Goal: Transaction & Acquisition: Purchase product/service

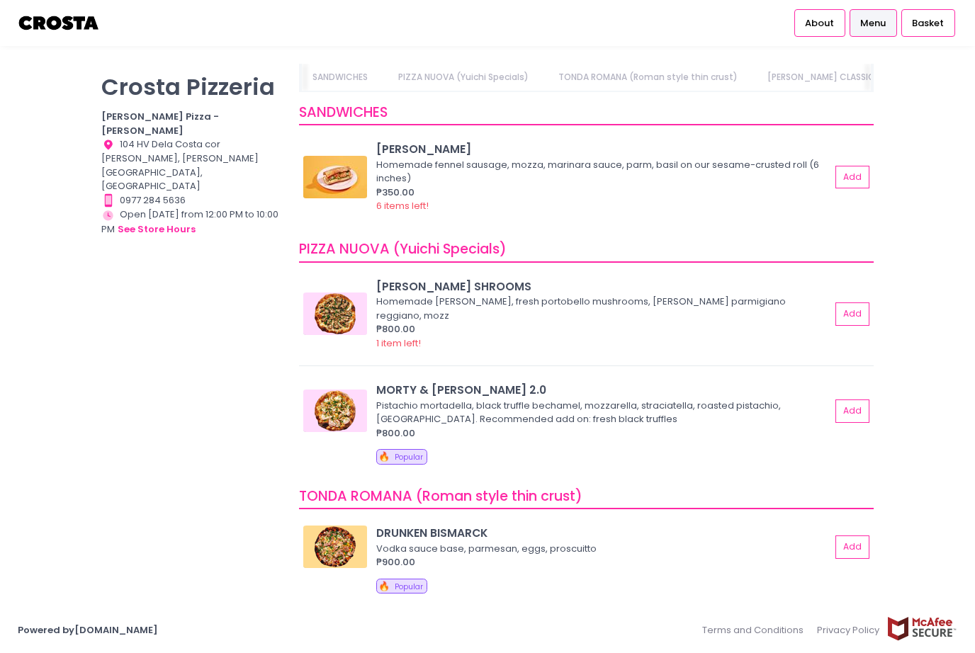
scroll to position [0, 30]
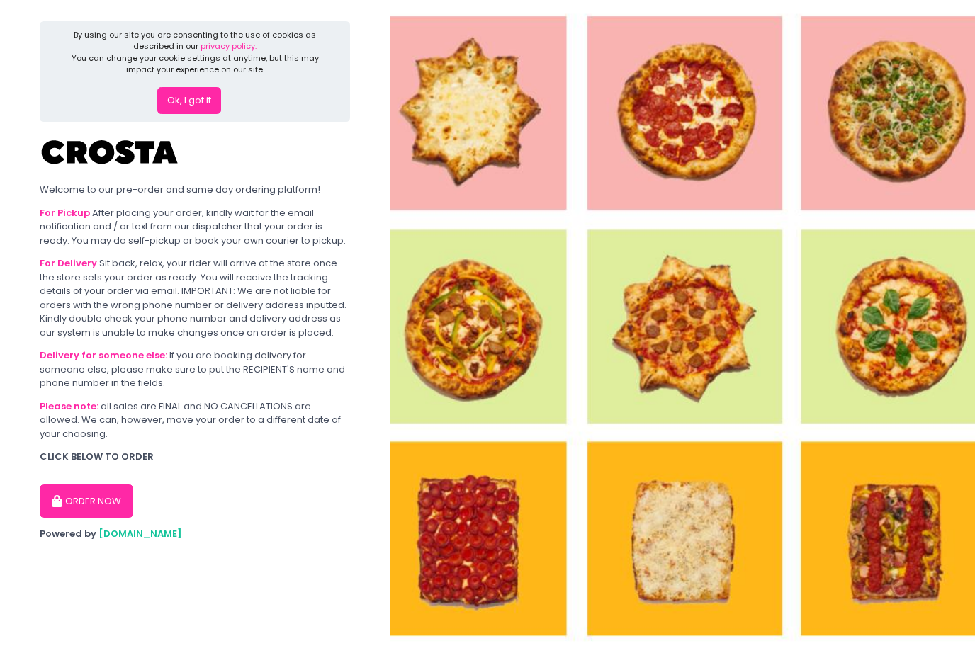
click at [74, 501] on button "ORDER NOW" at bounding box center [86, 501] width 93 height 34
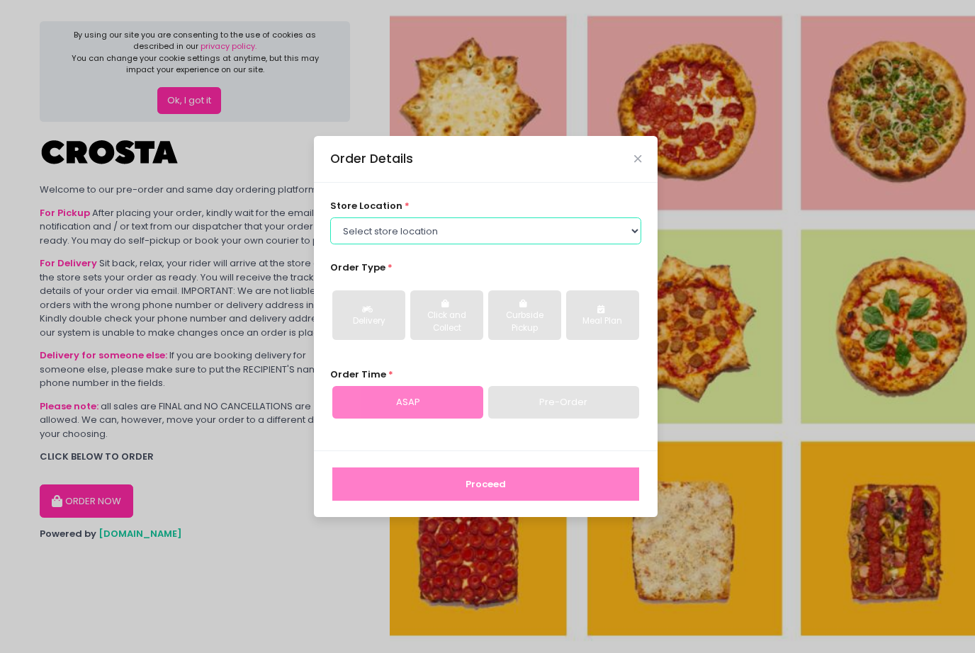
click at [446, 244] on select "Select store location [PERSON_NAME] Pizza - [PERSON_NAME] Pizza - [GEOGRAPHIC_D…" at bounding box center [486, 230] width 312 height 27
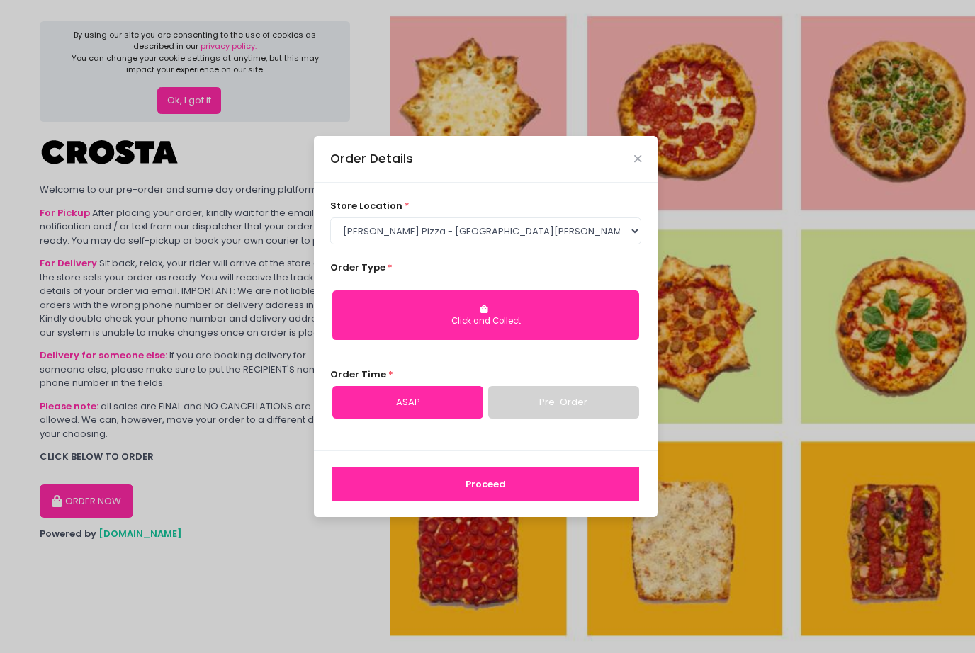
click at [432, 328] on div "Click and Collect" at bounding box center [485, 321] width 287 height 13
click at [441, 338] on button "Click and Collect" at bounding box center [485, 315] width 307 height 50
click at [482, 244] on select "Select store location [PERSON_NAME] Pizza - [PERSON_NAME] Pizza - [GEOGRAPHIC_D…" at bounding box center [486, 230] width 312 height 27
select select "5fabb2e53664a8677beaeb89"
click at [437, 328] on div "Click and Collect" at bounding box center [485, 321] width 287 height 13
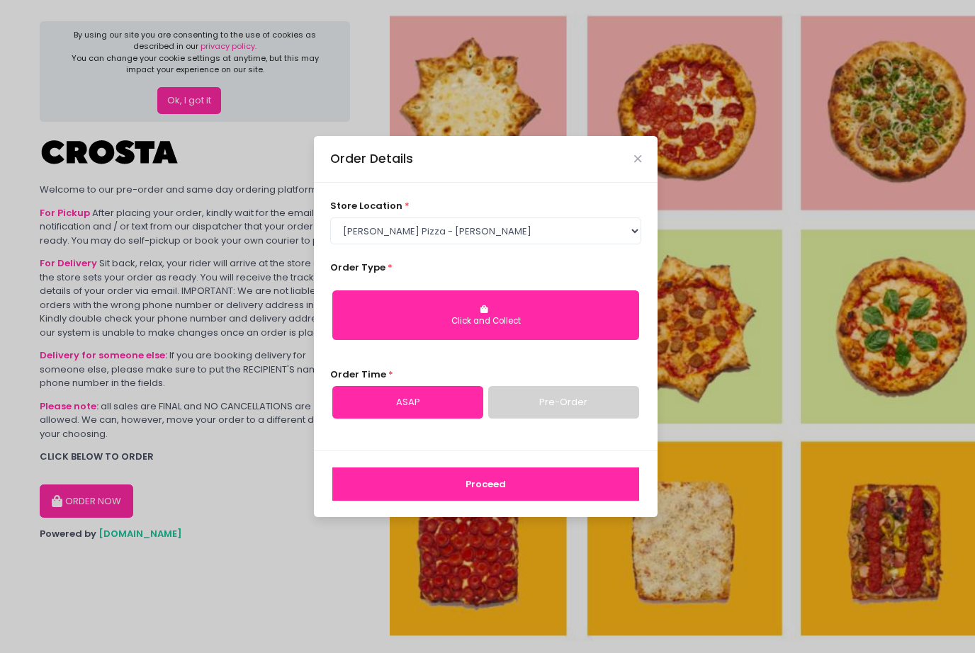
click at [542, 419] on link "Pre-Order" at bounding box center [563, 402] width 151 height 33
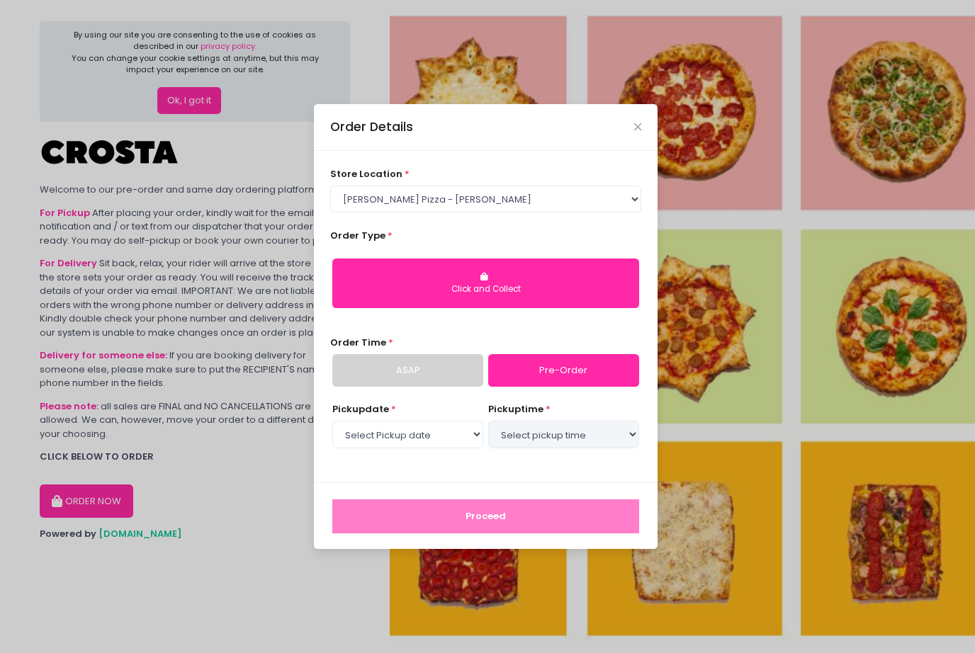
select select "[DATE]"
click at [432, 387] on link "ASAP" at bounding box center [407, 370] width 151 height 33
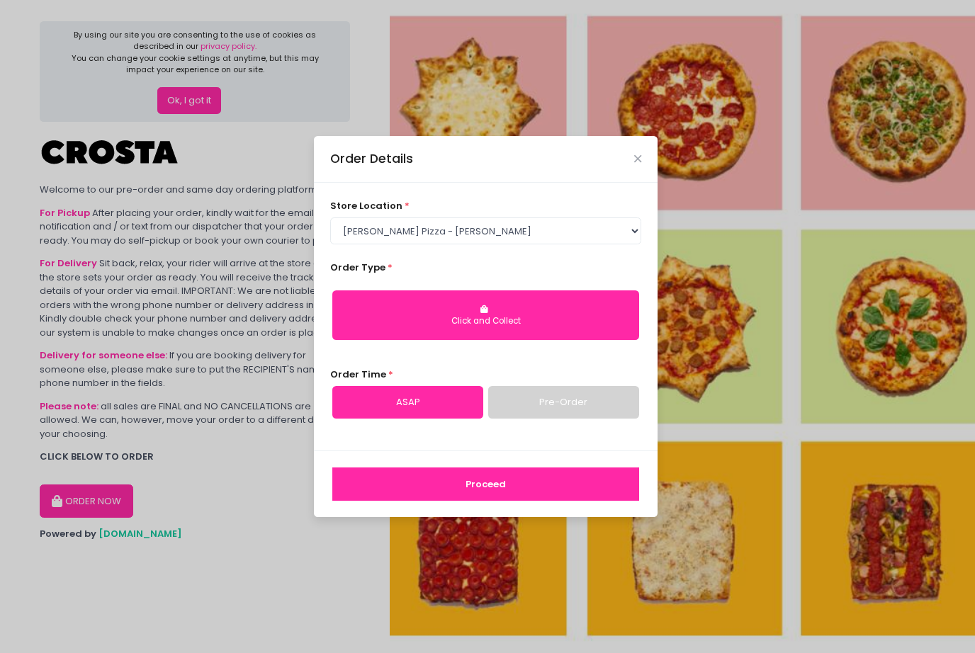
click at [475, 327] on button "Click and Collect" at bounding box center [485, 315] width 307 height 50
click at [446, 328] on div "Click and Collect" at bounding box center [485, 321] width 287 height 13
click at [508, 241] on select "Select store location [PERSON_NAME] Pizza - [PERSON_NAME] Pizza - [GEOGRAPHIC_D…" at bounding box center [486, 230] width 312 height 27
select select "65090bae48156caed44a5eb4"
click at [402, 501] on button "Proceed" at bounding box center [485, 484] width 307 height 34
